Goal: Use online tool/utility: Utilize a website feature to perform a specific function

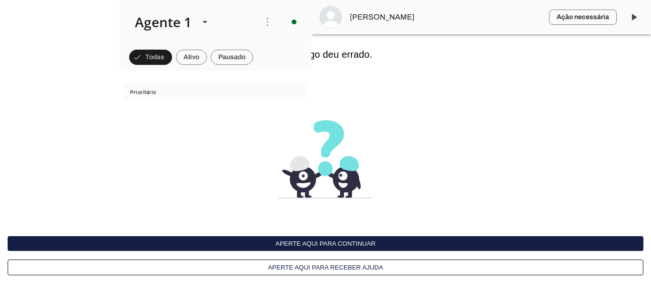
scroll to position [834, 0]
click at [315, 237] on button "Aperte aqui para continuar" at bounding box center [326, 243] width 636 height 15
click at [315, 243] on button "Aperte aqui para continuar" at bounding box center [326, 243] width 636 height 15
click at [347, 245] on button "Aperte aqui para continuar" at bounding box center [326, 243] width 636 height 15
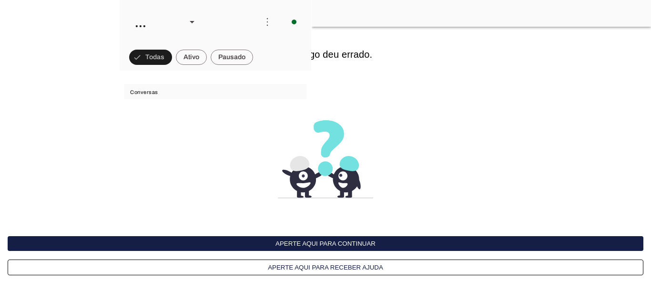
click at [336, 238] on button "Aperte aqui para continuar" at bounding box center [326, 243] width 636 height 15
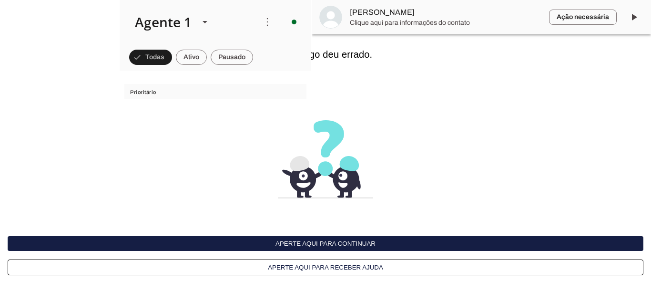
scroll to position [834, 0]
click at [375, 242] on button "Aperte aqui para continuar" at bounding box center [326, 243] width 636 height 15
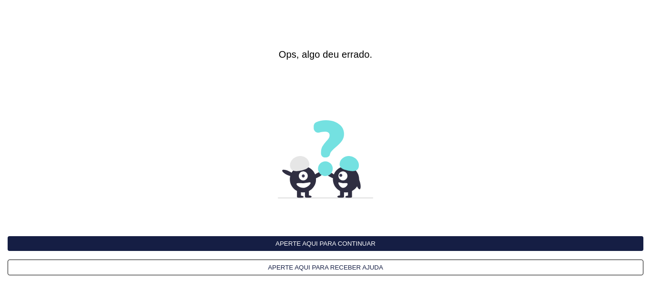
click at [378, 232] on interface-delivery-control-page at bounding box center [325, 151] width 651 height 302
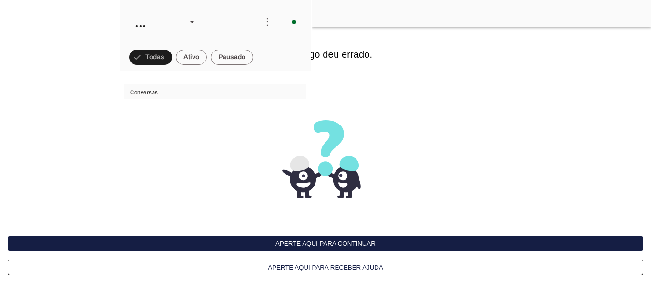
drag, startPoint x: 379, startPoint y: 236, endPoint x: 385, endPoint y: 261, distance: 25.8
click at [382, 238] on button "Aperte aqui para continuar" at bounding box center [326, 243] width 636 height 15
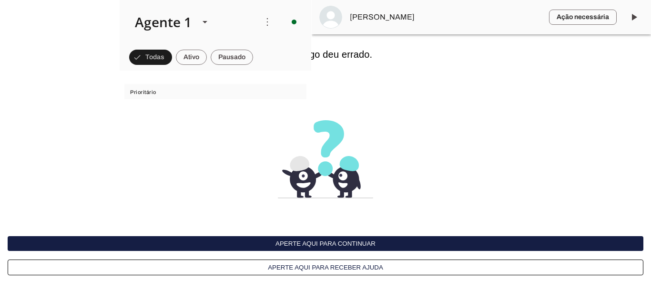
scroll to position [834, 0]
click at [0, 0] on interface-delivery-control-page at bounding box center [0, 0] width 0 height 0
click at [328, 241] on button "Aperte aqui para continuar" at bounding box center [326, 243] width 636 height 15
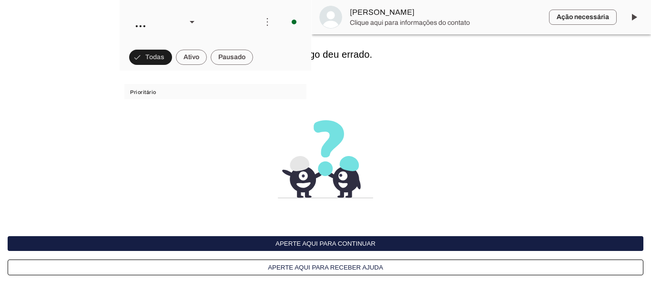
scroll to position [834, 0]
click at [380, 241] on button "Aperte aqui para continuar" at bounding box center [326, 243] width 636 height 15
